Goal: Task Accomplishment & Management: Manage account settings

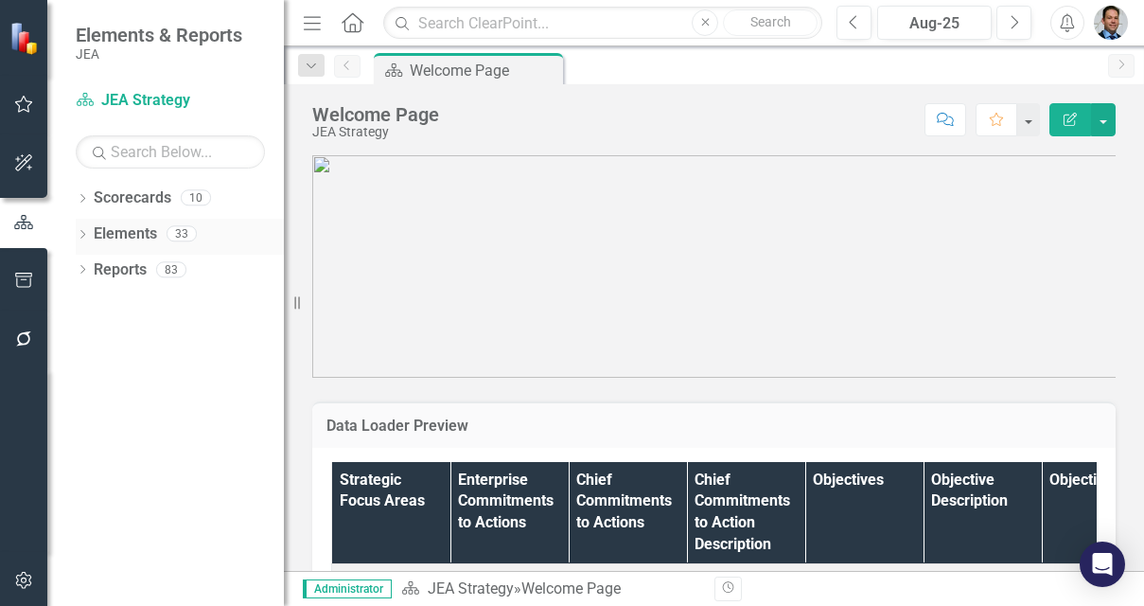
click at [128, 232] on link "Elements" at bounding box center [125, 234] width 63 height 22
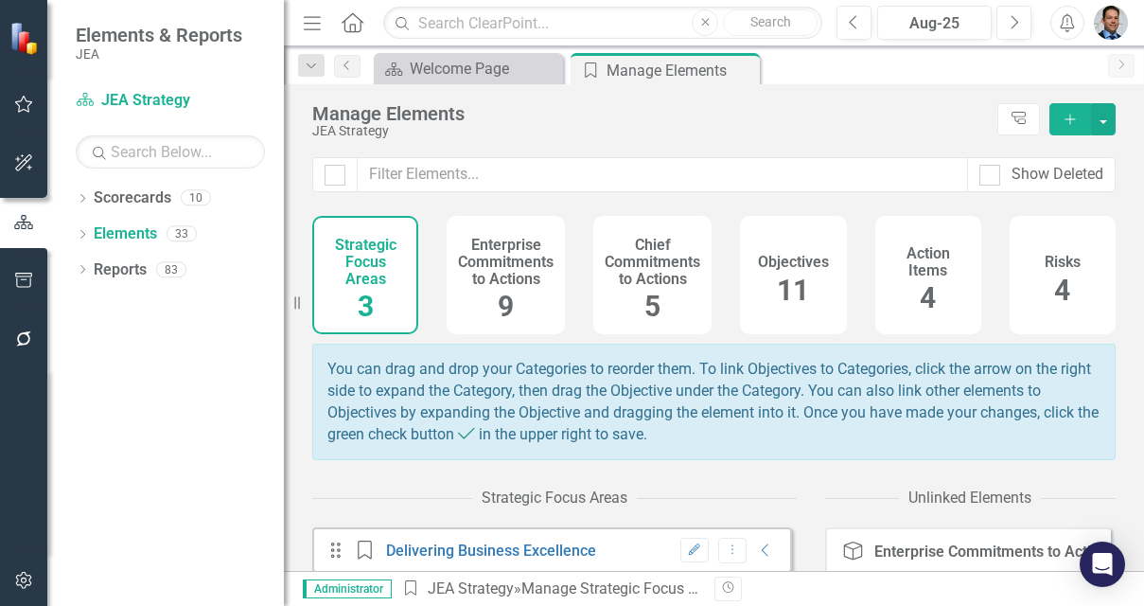
click at [485, 255] on h4 "Enterprise Commitments to Actions" at bounding box center [506, 262] width 96 height 50
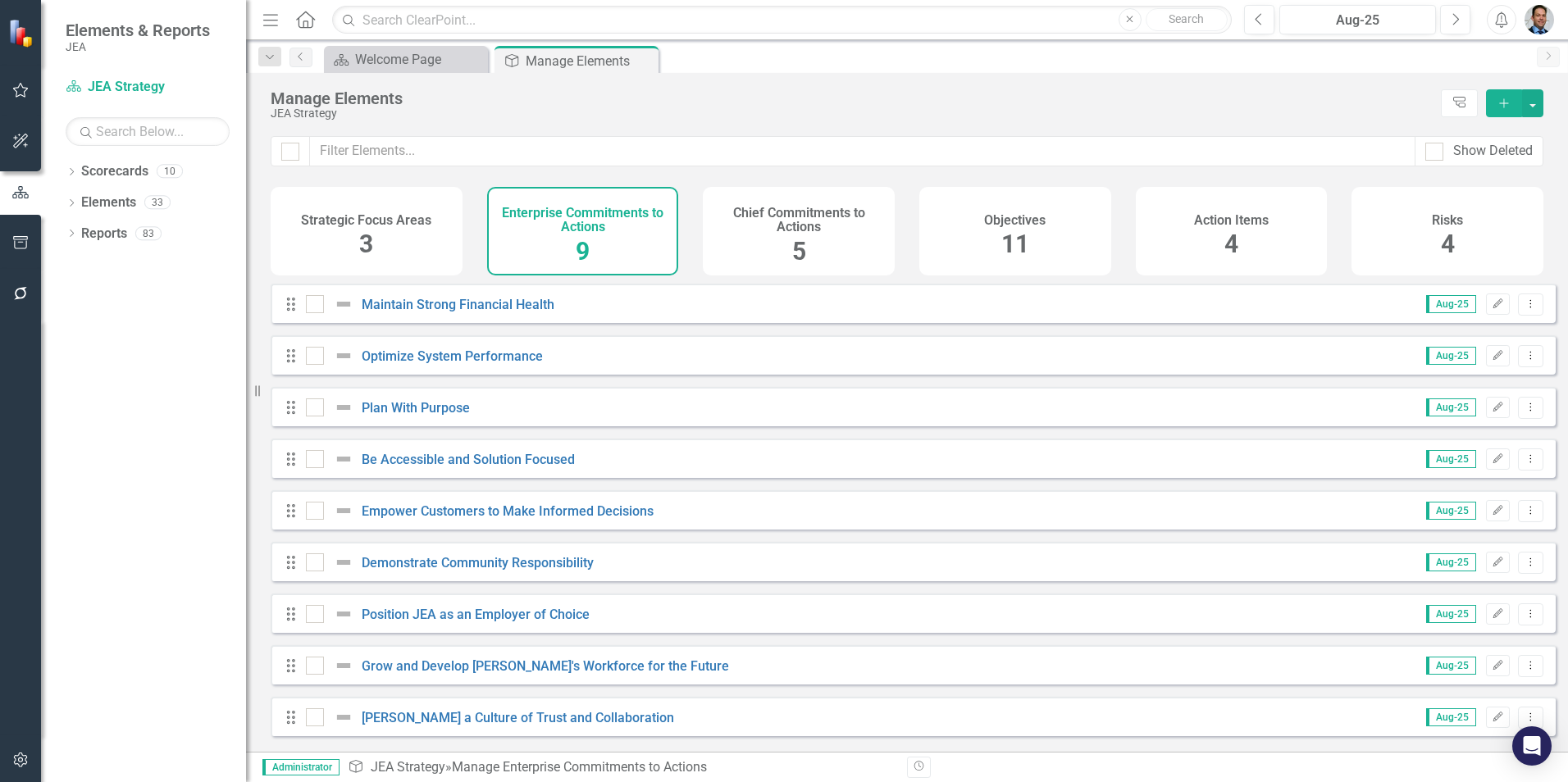
drag, startPoint x: 562, startPoint y: 318, endPoint x: 361, endPoint y: 307, distance: 201.3
click at [361, 307] on div "Drag Maintain Strong Financial Health" at bounding box center [425, 304] width 282 height 20
click at [390, 55] on div "Welcome Page" at bounding box center [409, 60] width 108 height 21
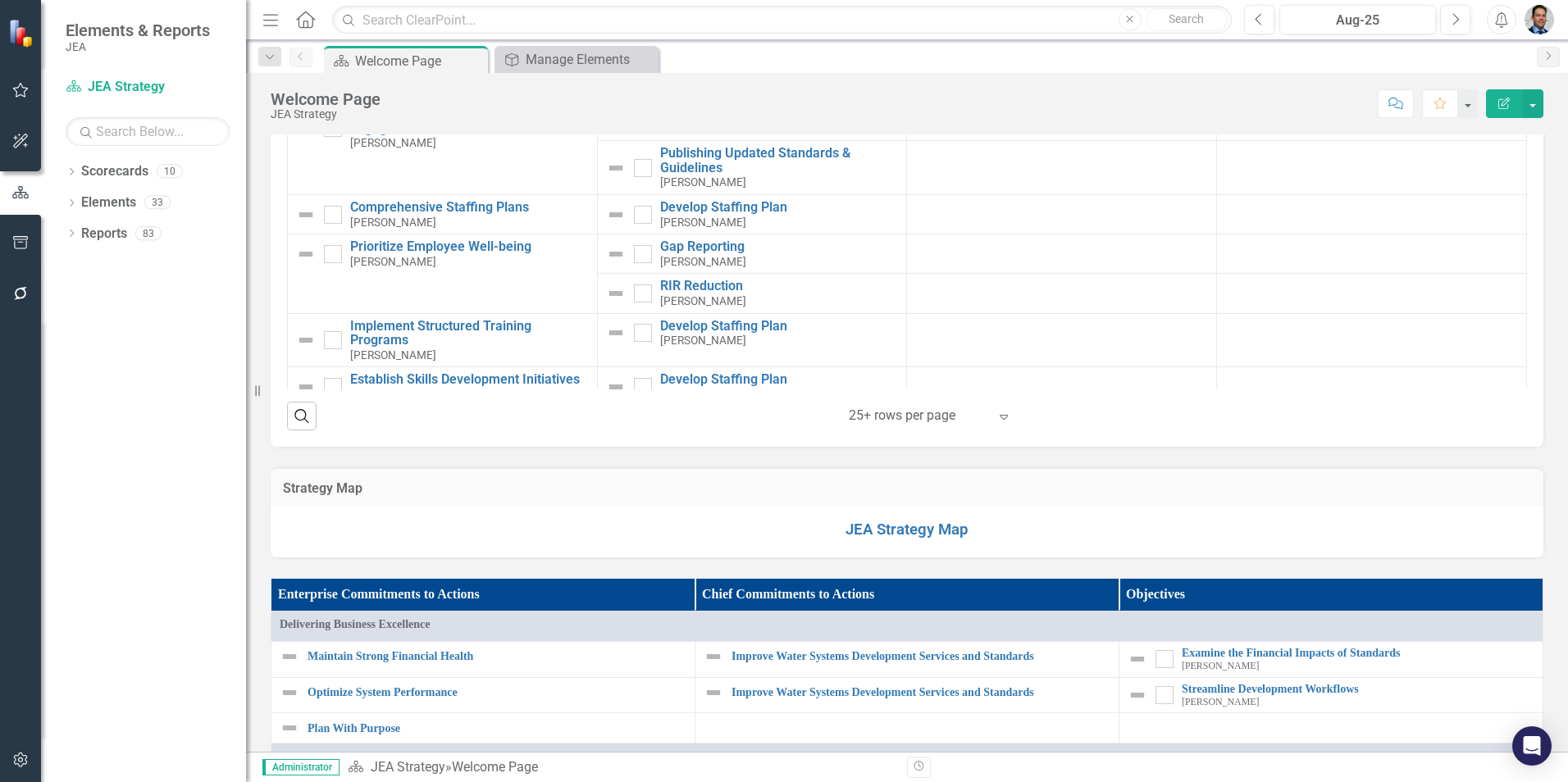
scroll to position [2869, 0]
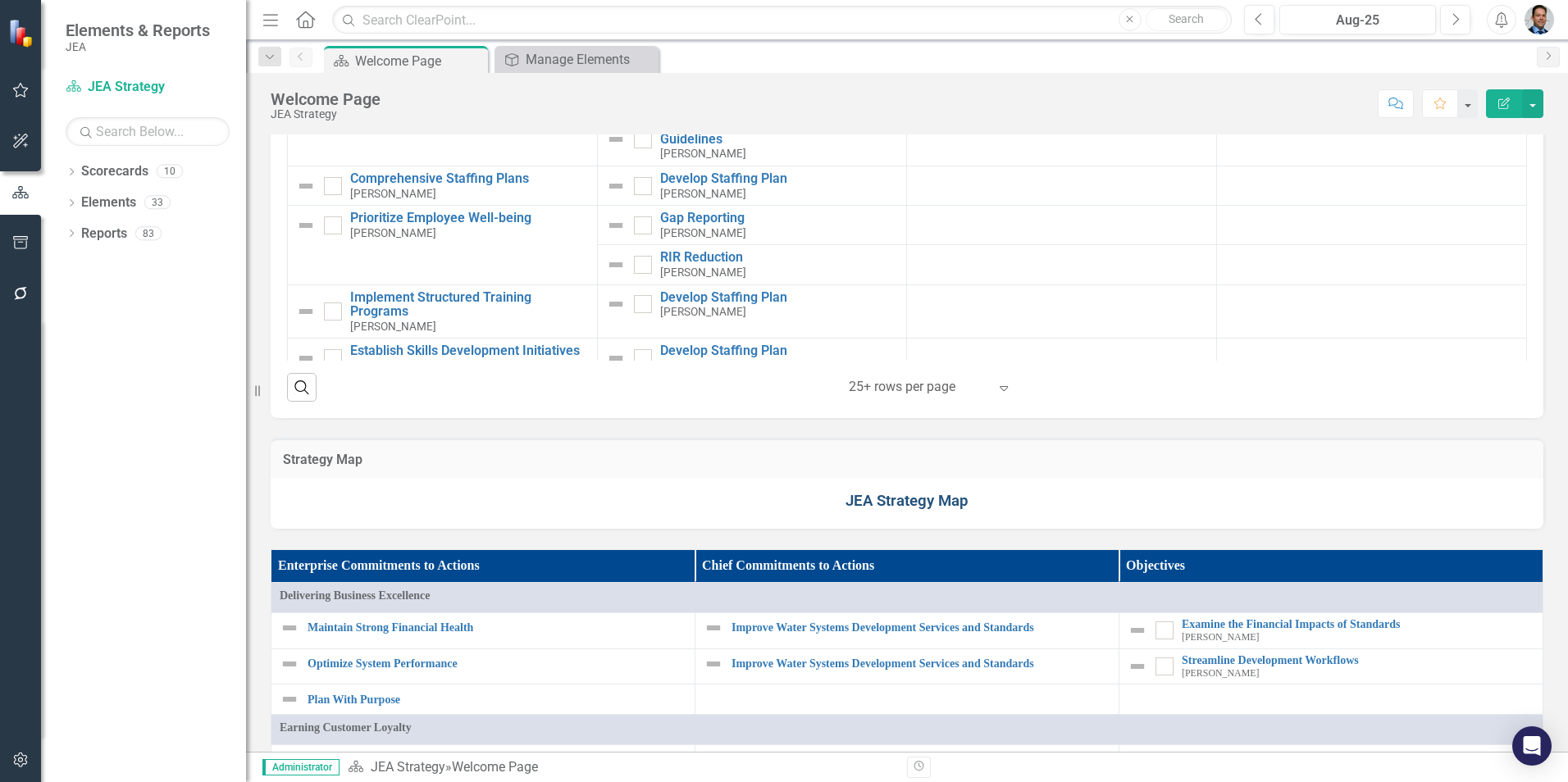
click at [910, 506] on link "JEA Strategy Map" at bounding box center [907, 501] width 123 height 18
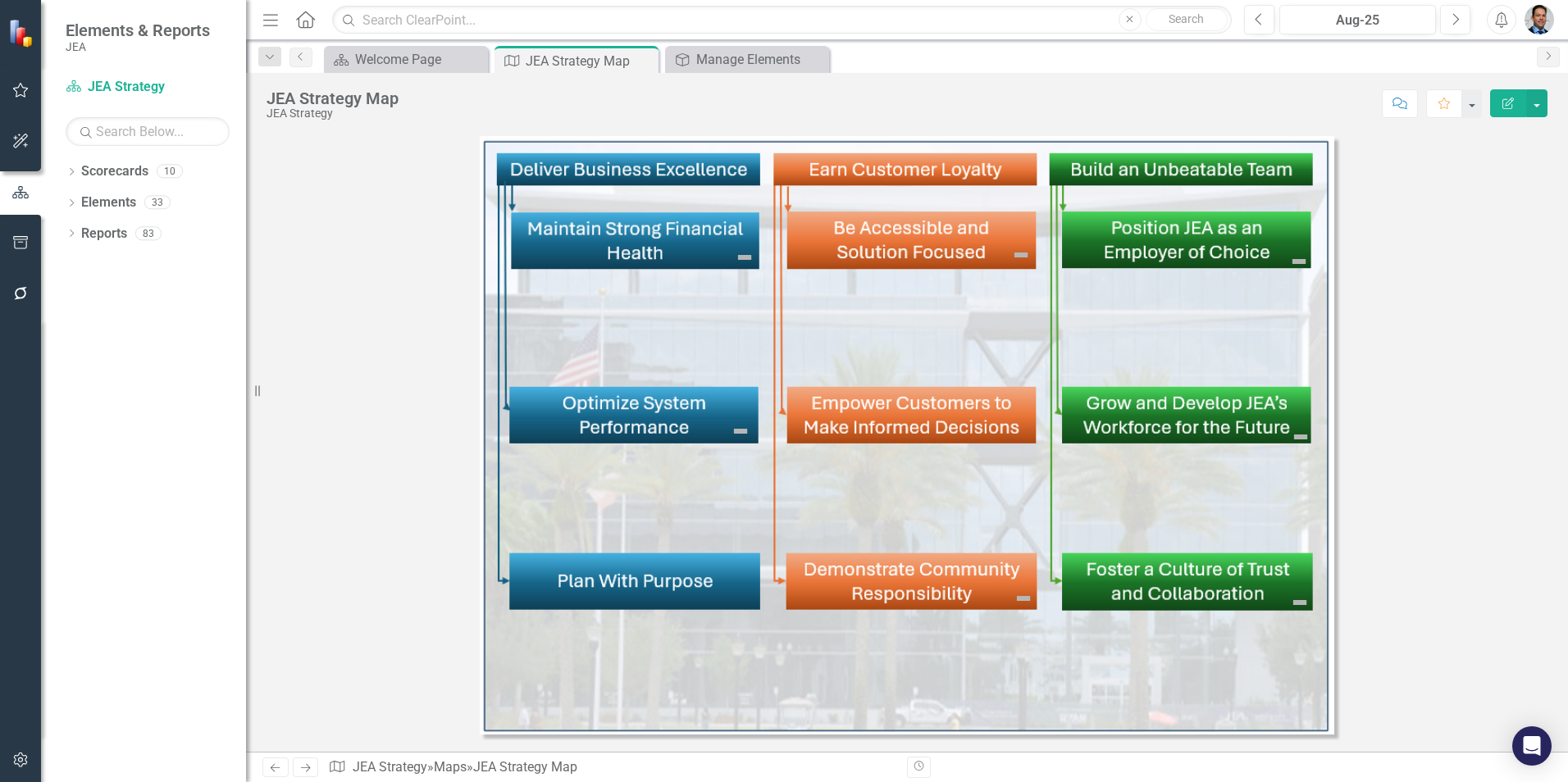
click at [640, 253] on img at bounding box center [907, 435] width 854 height 598
click at [990, 103] on icon "Edit Report" at bounding box center [1507, 103] width 15 height 11
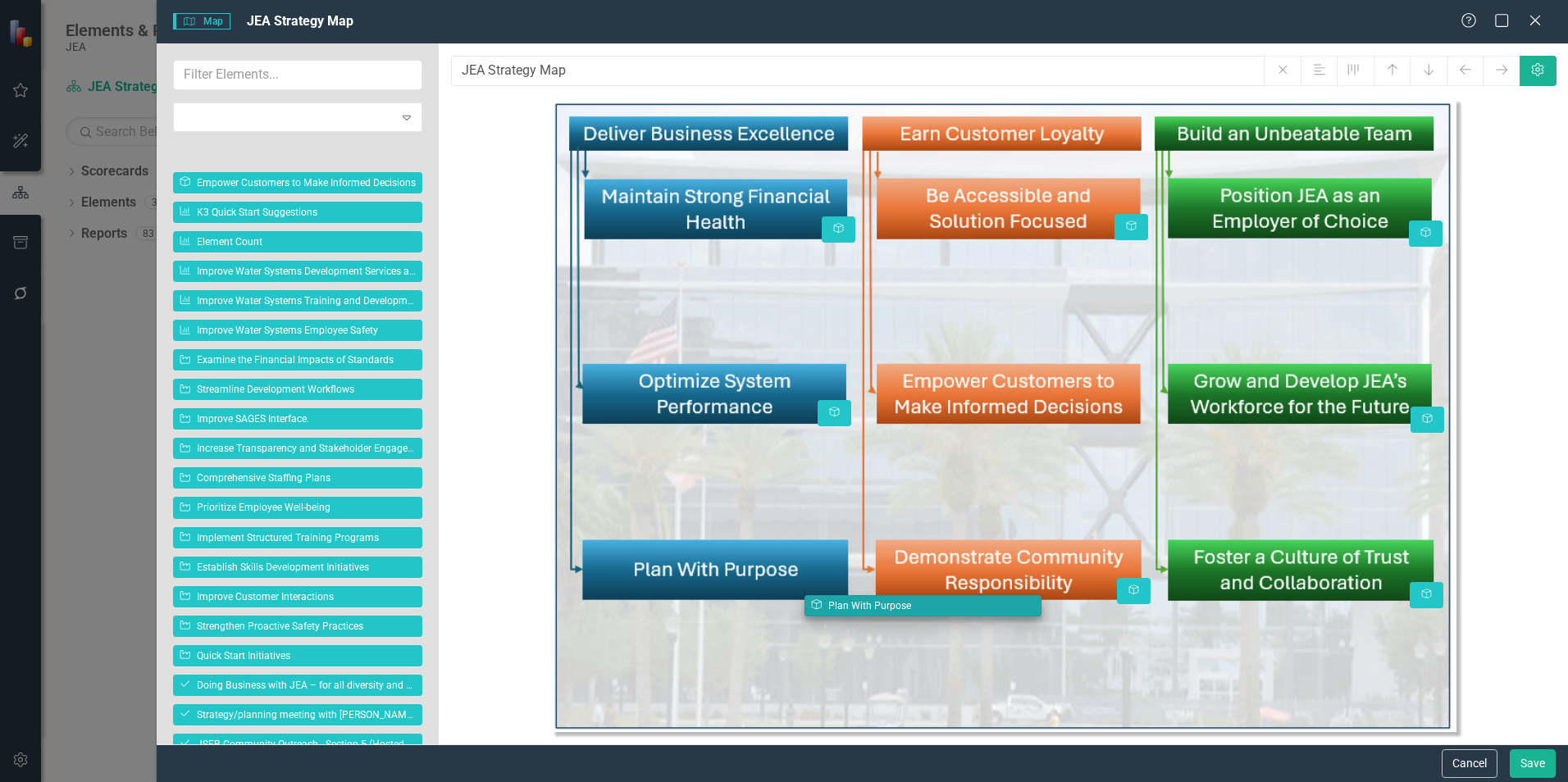
drag, startPoint x: 251, startPoint y: 154, endPoint x: 882, endPoint y: 608, distance: 777.4
click at [882, 524] on body "Elements & Reports JEA Scorecard JEA Strategy Search Dropdown Scorecards 10 Dro…" at bounding box center [784, 391] width 1568 height 782
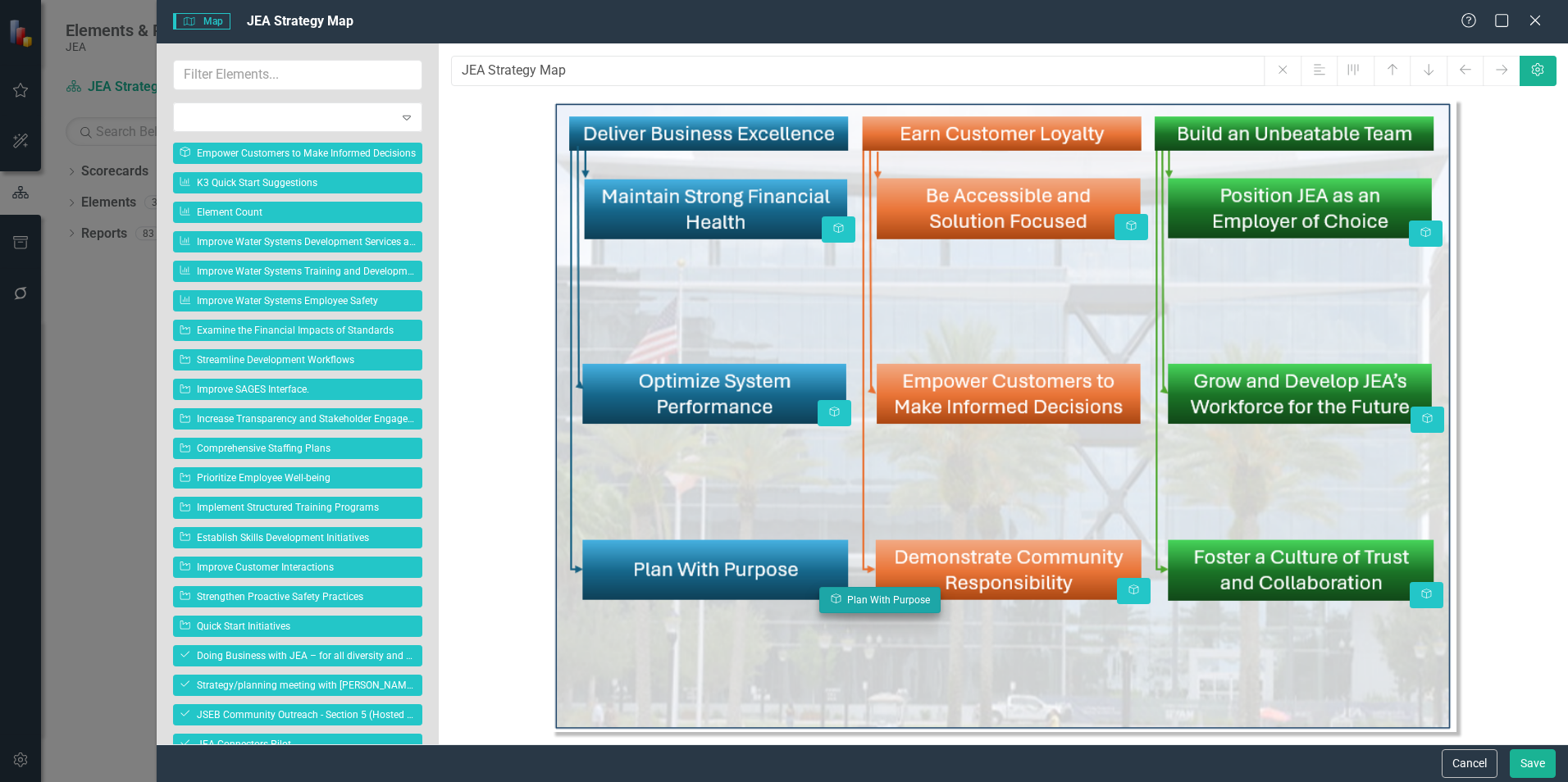
drag, startPoint x: 824, startPoint y: 608, endPoint x: 839, endPoint y: 601, distance: 16.6
click at [839, 524] on body "Elements & Reports JEA Scorecard JEA Strategy Search Dropdown Scorecards 10 Dro…" at bounding box center [784, 391] width 1568 height 782
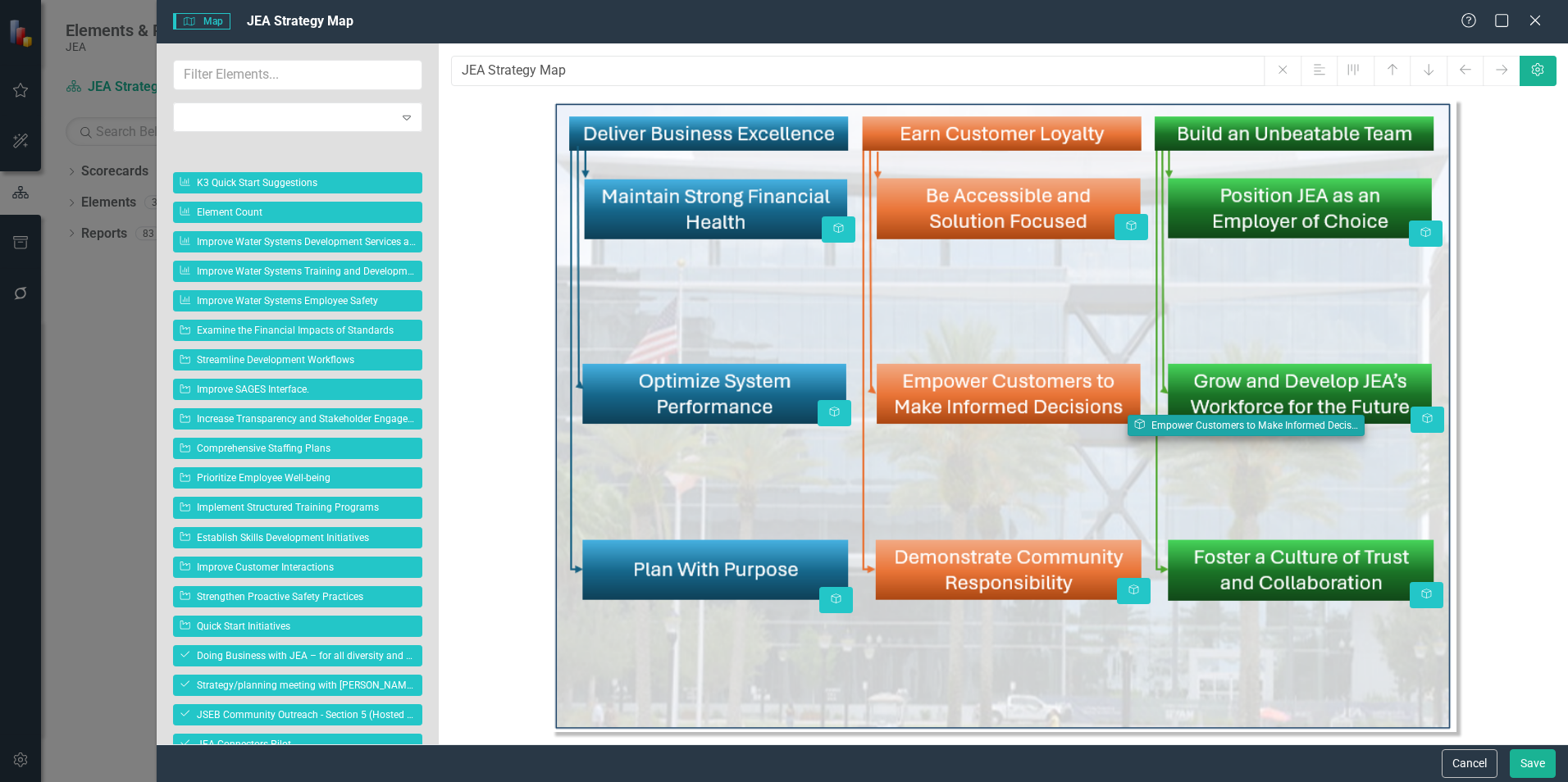
drag, startPoint x: 295, startPoint y: 152, endPoint x: 1249, endPoint y: 424, distance: 992.0
click at [990, 424] on body "Elements & Reports JEA Scorecard JEA Strategy Search Dropdown Scorecards 10 Dro…" at bounding box center [784, 391] width 1568 height 782
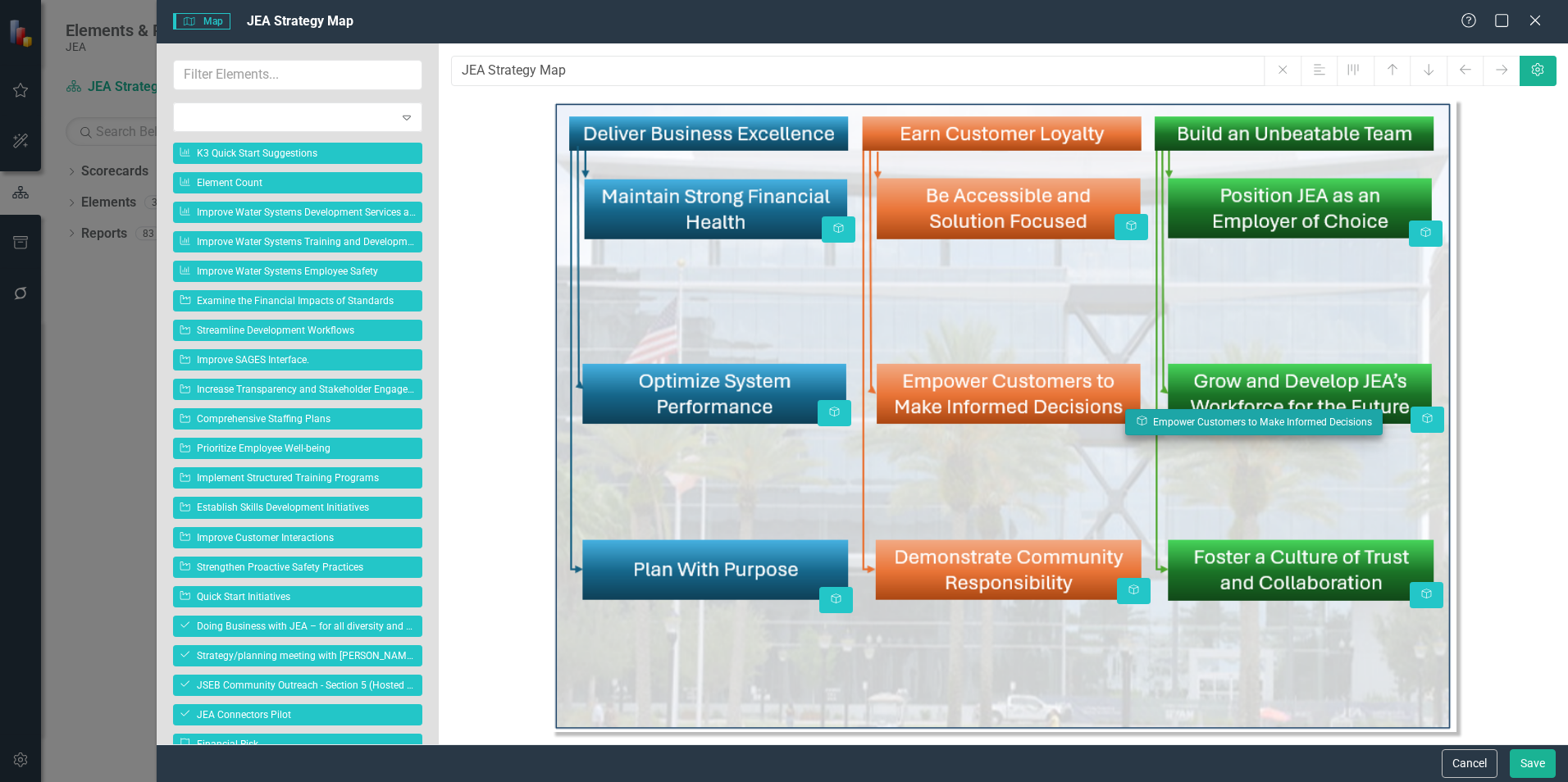
click at [990, 417] on body "Elements & Reports JEA Scorecard JEA Strategy Search Dropdown Scorecards 10 Dro…" at bounding box center [784, 391] width 1568 height 782
click at [990, 425] on body "Elements & Reports JEA Scorecard JEA Strategy Search Dropdown Scorecards 10 Dro…" at bounding box center [784, 391] width 1568 height 782
click at [990, 524] on button "Save" at bounding box center [1532, 763] width 46 height 29
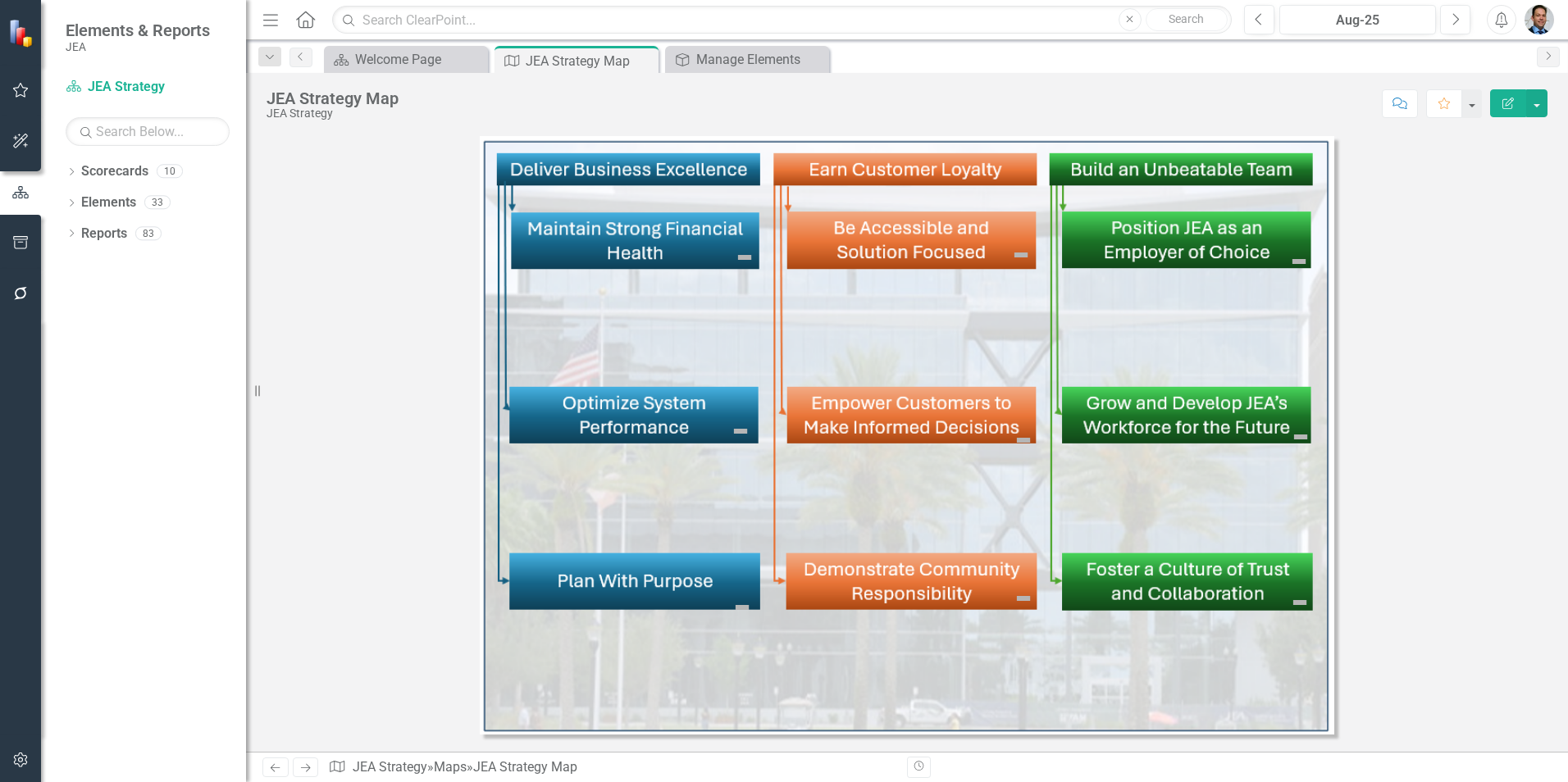
click at [990, 498] on div at bounding box center [907, 443] width 1322 height 616
